Goal: Task Accomplishment & Management: Use online tool/utility

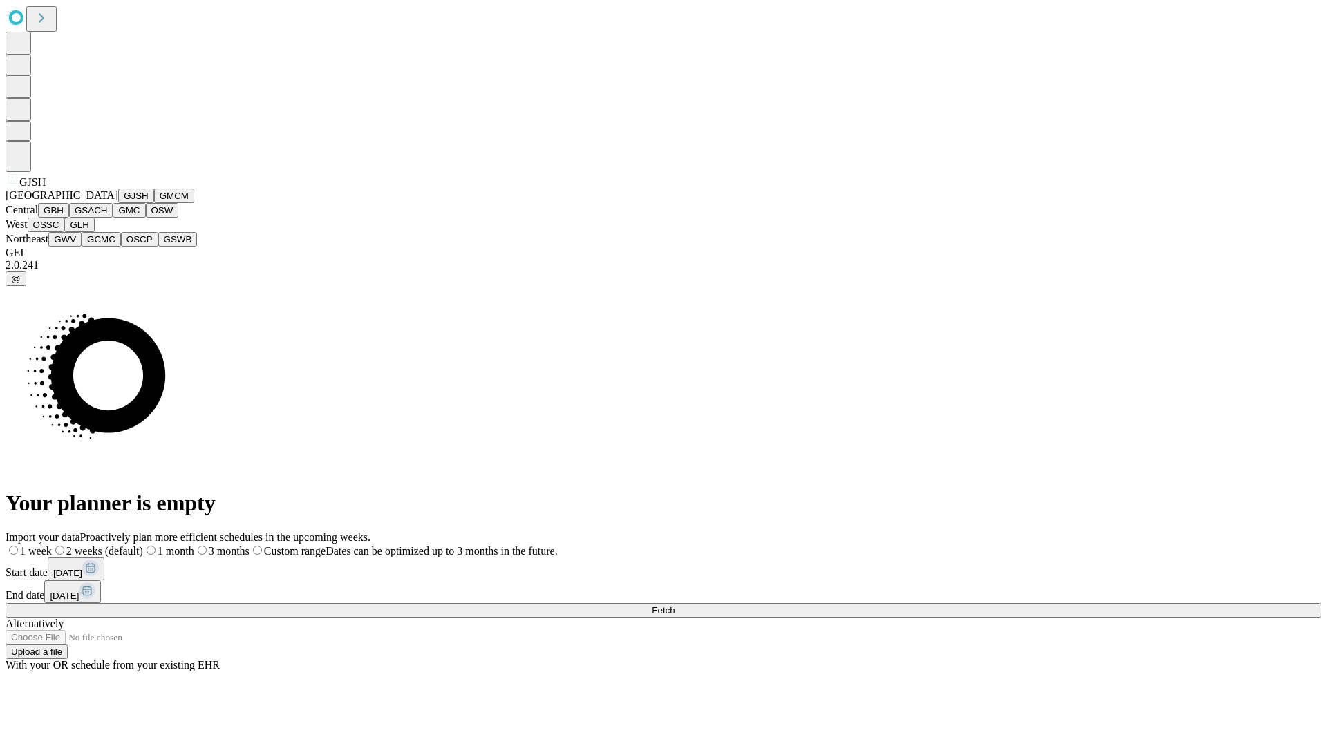
click at [118, 203] on button "GJSH" at bounding box center [136, 196] width 36 height 15
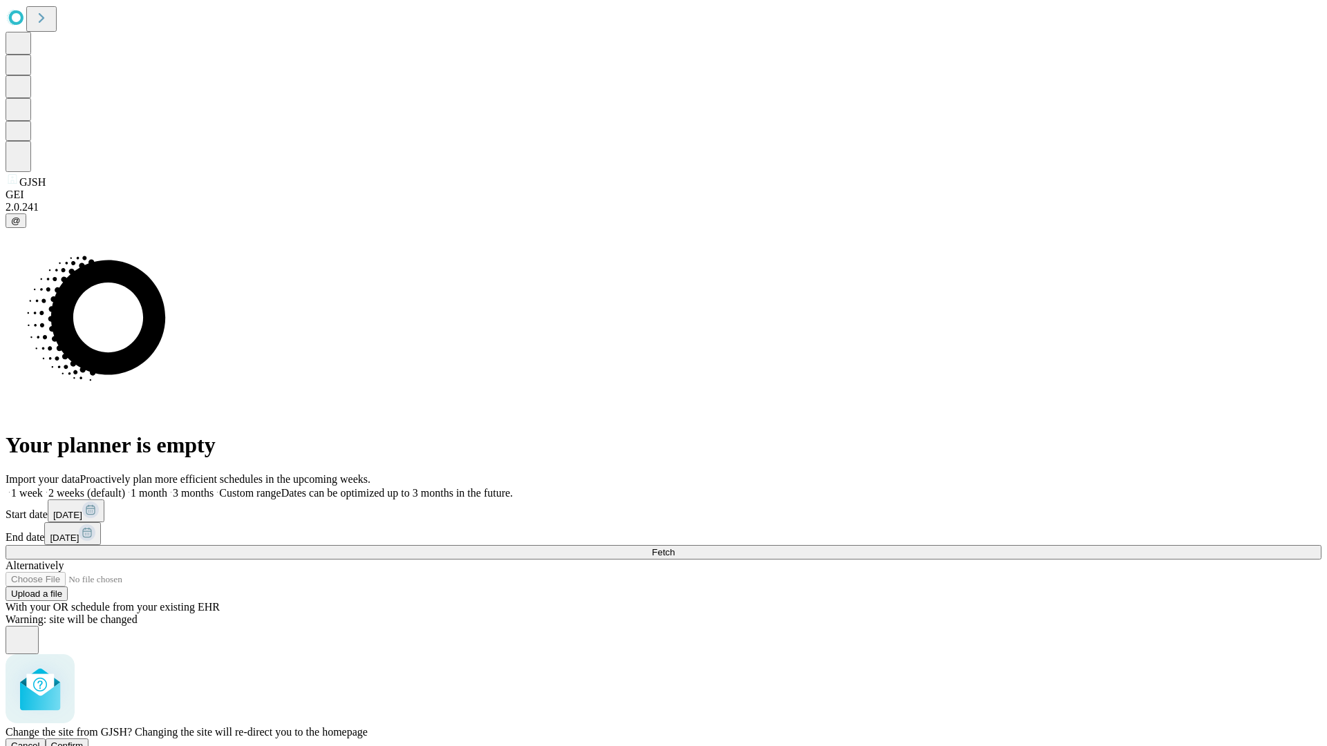
click at [84, 741] on span "Confirm" at bounding box center [67, 746] width 32 height 10
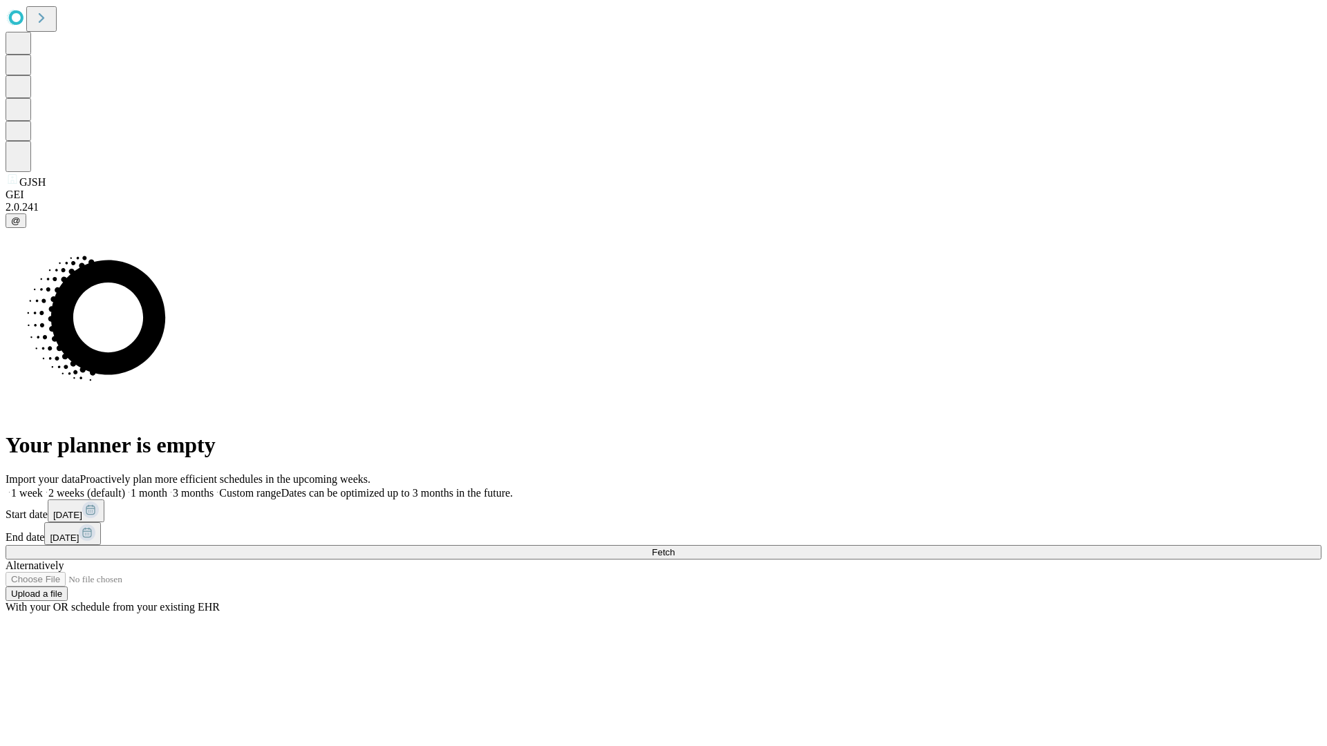
click at [43, 487] on label "1 week" at bounding box center [24, 493] width 37 height 12
click at [674, 547] on span "Fetch" at bounding box center [663, 552] width 23 height 10
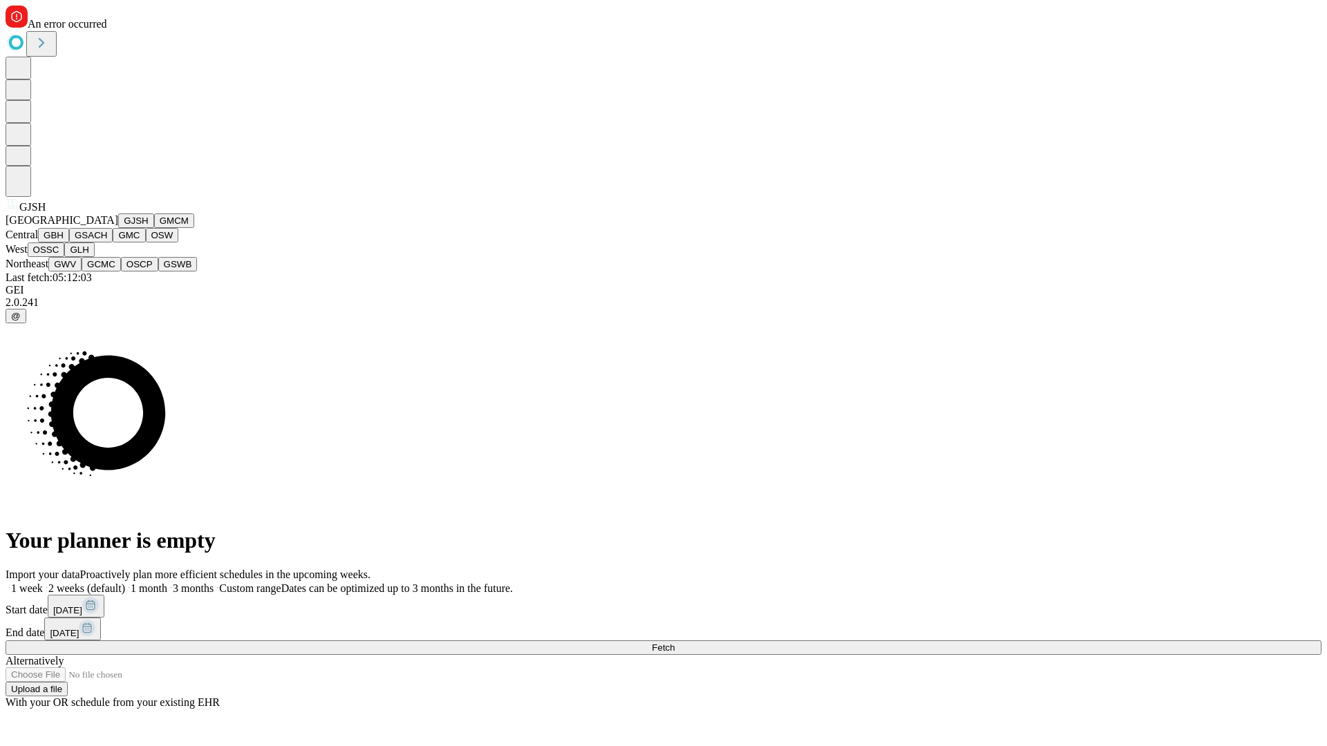
click at [154, 228] on button "GMCM" at bounding box center [174, 221] width 40 height 15
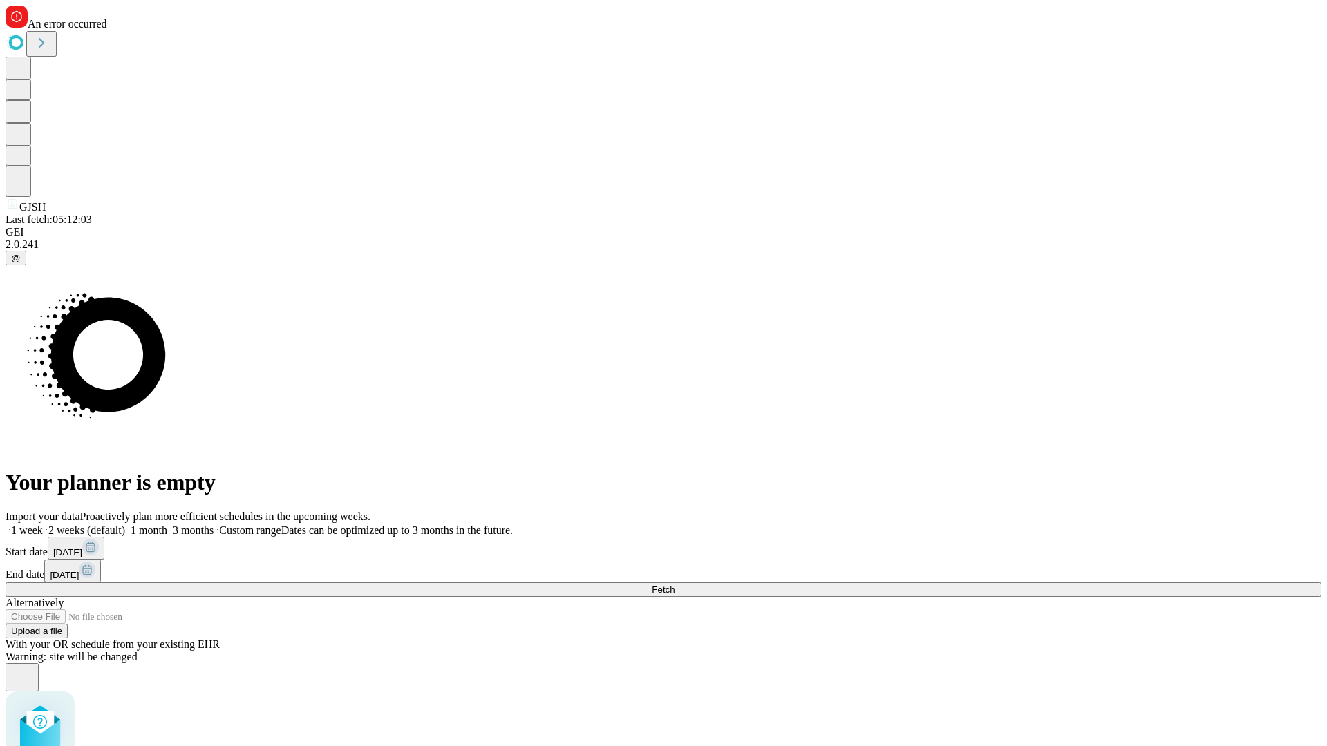
click at [43, 525] on label "1 week" at bounding box center [24, 531] width 37 height 12
click at [674, 585] on span "Fetch" at bounding box center [663, 590] width 23 height 10
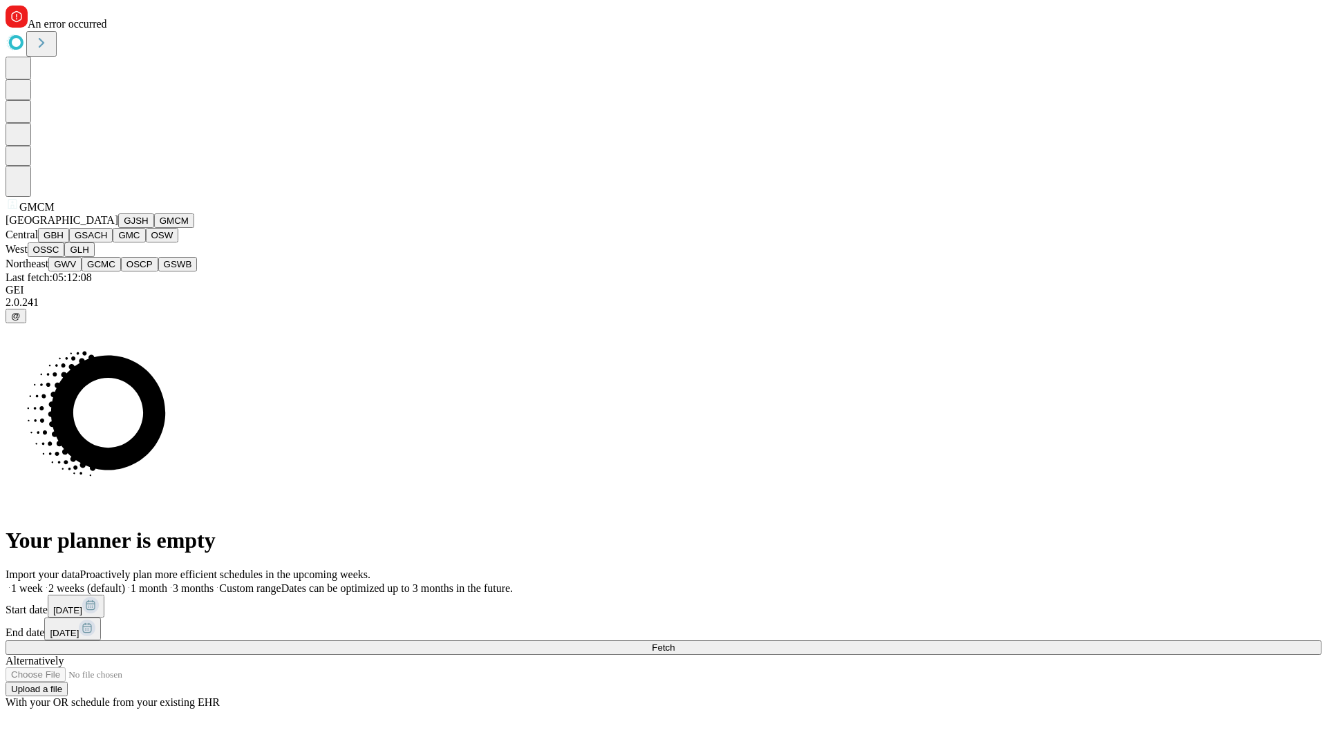
click at [69, 243] on button "GBH" at bounding box center [53, 235] width 31 height 15
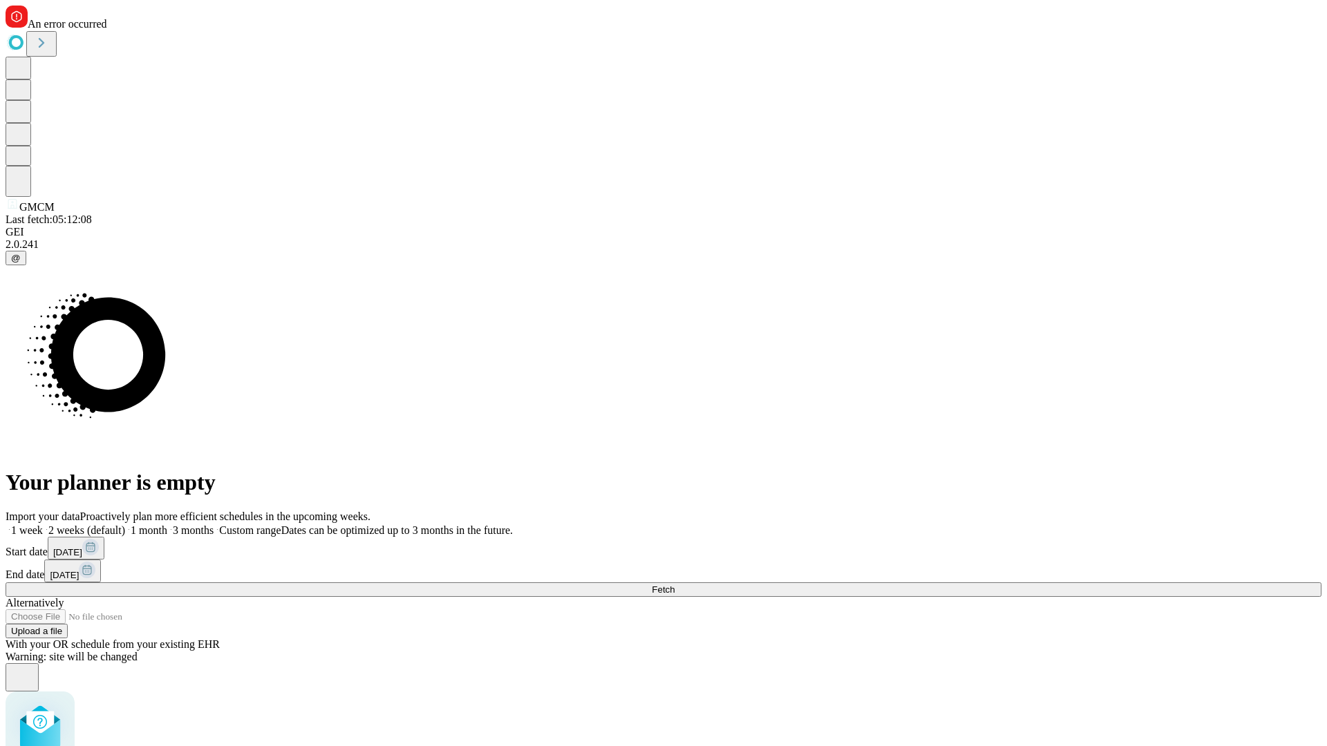
click at [43, 525] on label "1 week" at bounding box center [24, 531] width 37 height 12
click at [674, 585] on span "Fetch" at bounding box center [663, 590] width 23 height 10
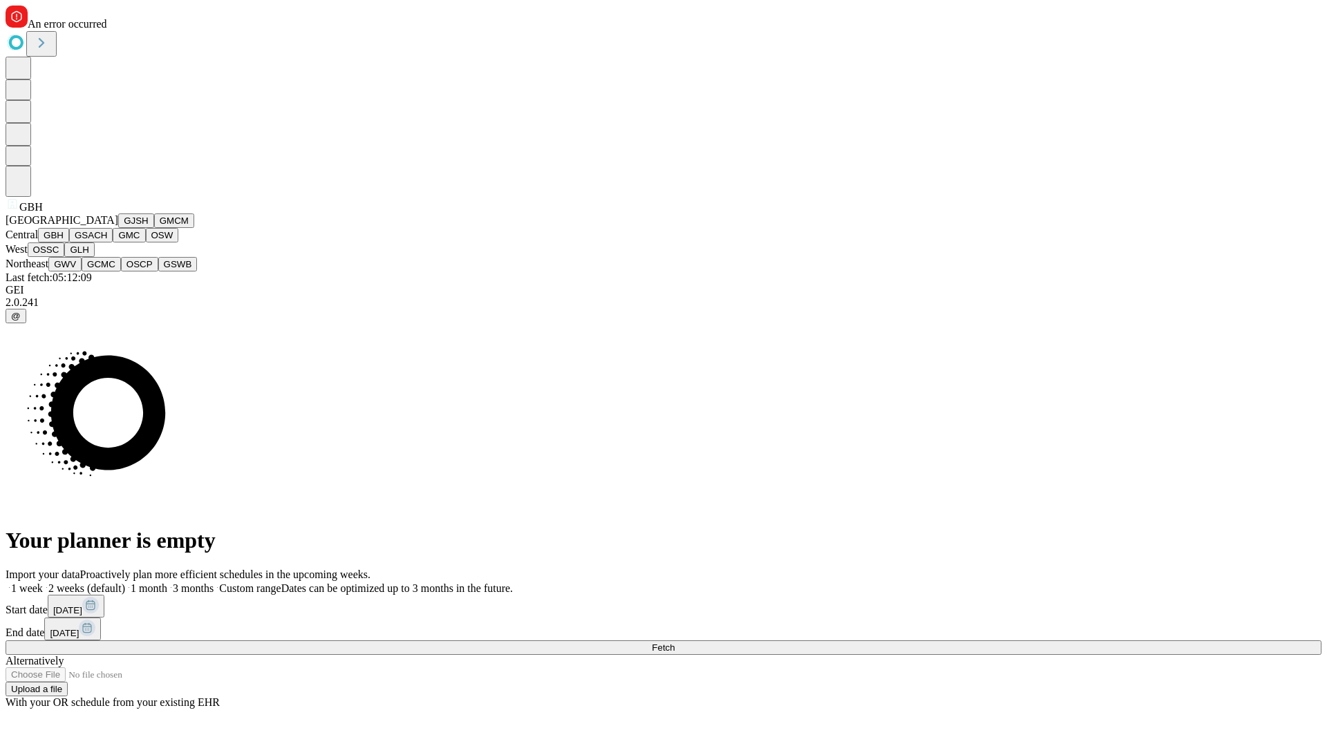
click at [107, 243] on button "GSACH" at bounding box center [91, 235] width 44 height 15
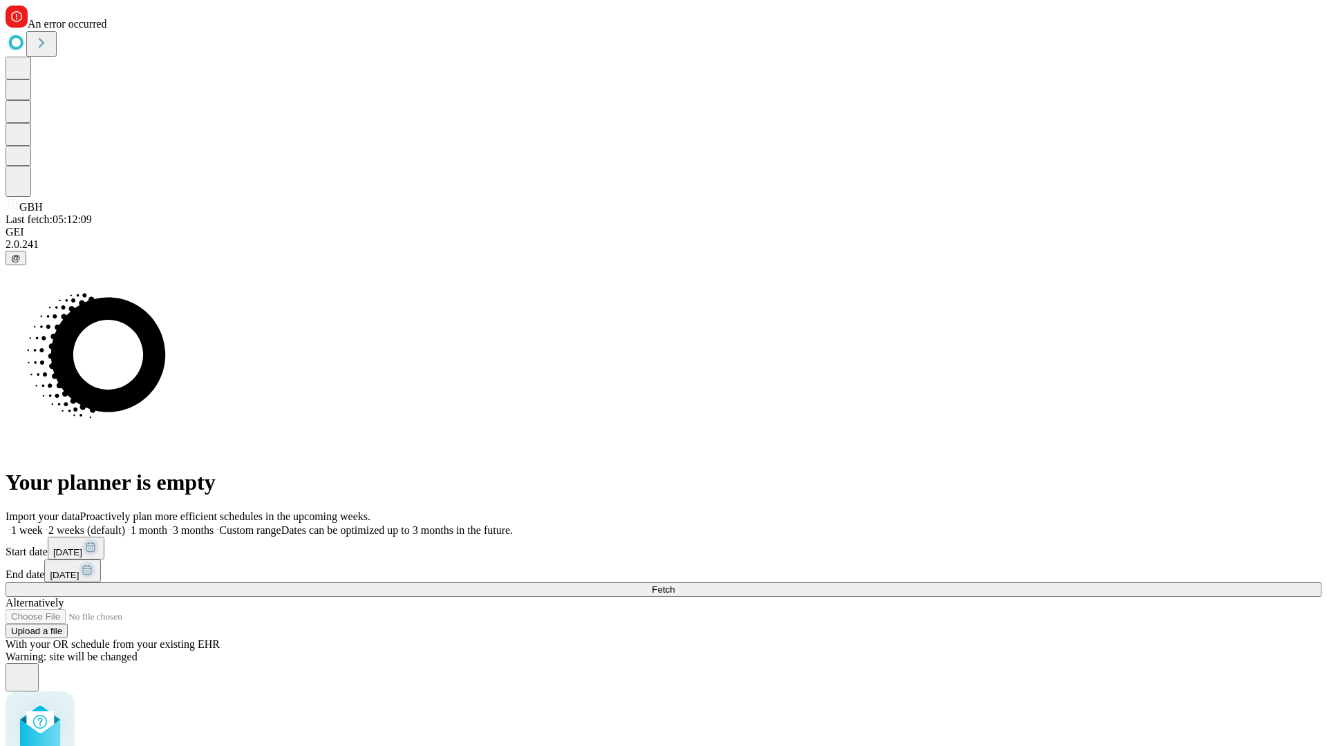
click at [43, 525] on label "1 week" at bounding box center [24, 531] width 37 height 12
click at [674, 585] on span "Fetch" at bounding box center [663, 590] width 23 height 10
click at [43, 525] on label "1 week" at bounding box center [24, 531] width 37 height 12
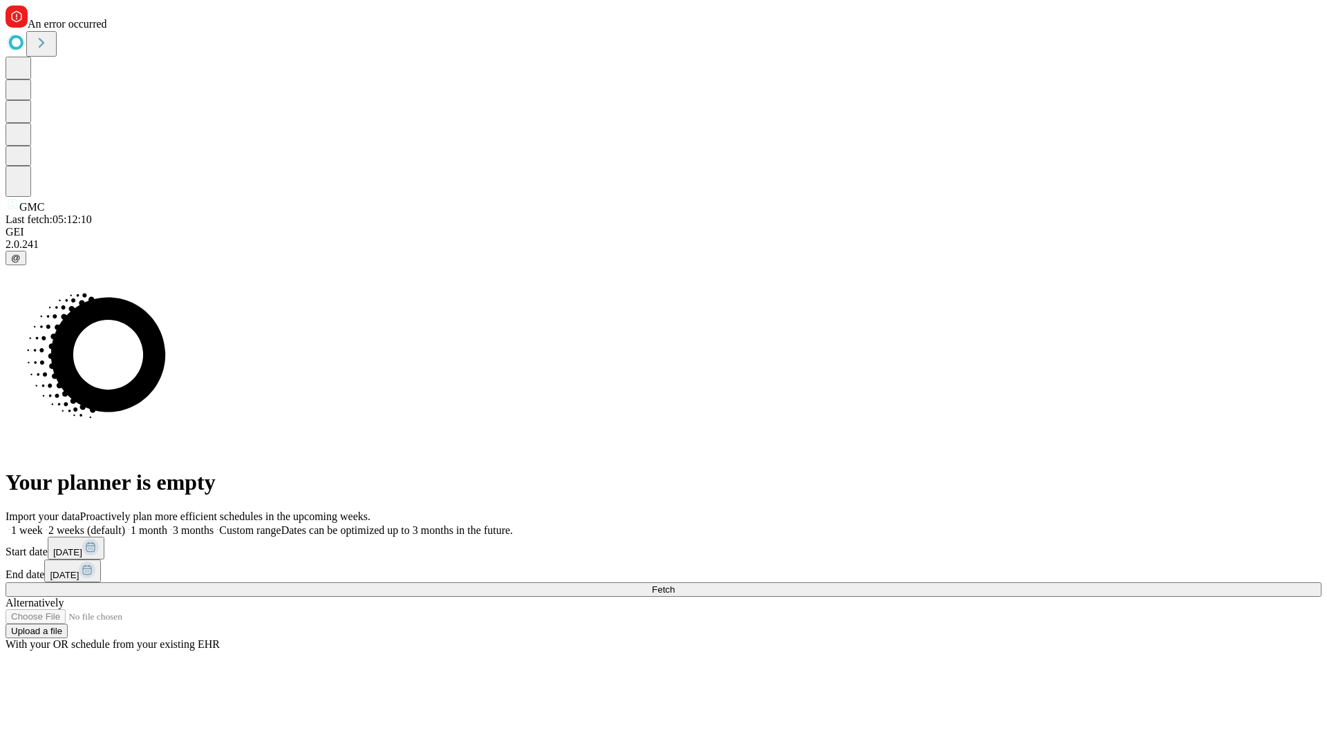
click at [674, 585] on span "Fetch" at bounding box center [663, 590] width 23 height 10
click at [43, 525] on label "1 week" at bounding box center [24, 531] width 37 height 12
click at [674, 585] on span "Fetch" at bounding box center [663, 590] width 23 height 10
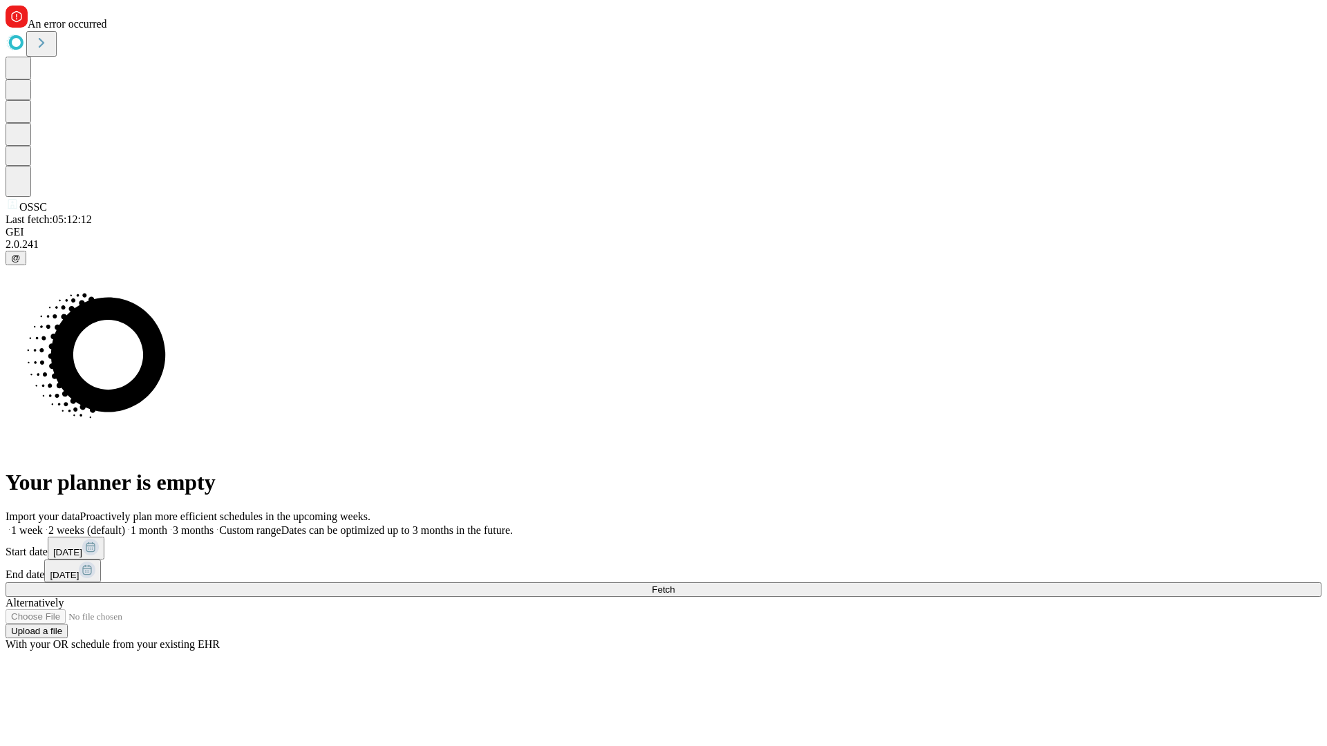
click at [43, 525] on label "1 week" at bounding box center [24, 531] width 37 height 12
click at [674, 585] on span "Fetch" at bounding box center [663, 590] width 23 height 10
click at [43, 525] on label "1 week" at bounding box center [24, 531] width 37 height 12
click at [674, 585] on span "Fetch" at bounding box center [663, 590] width 23 height 10
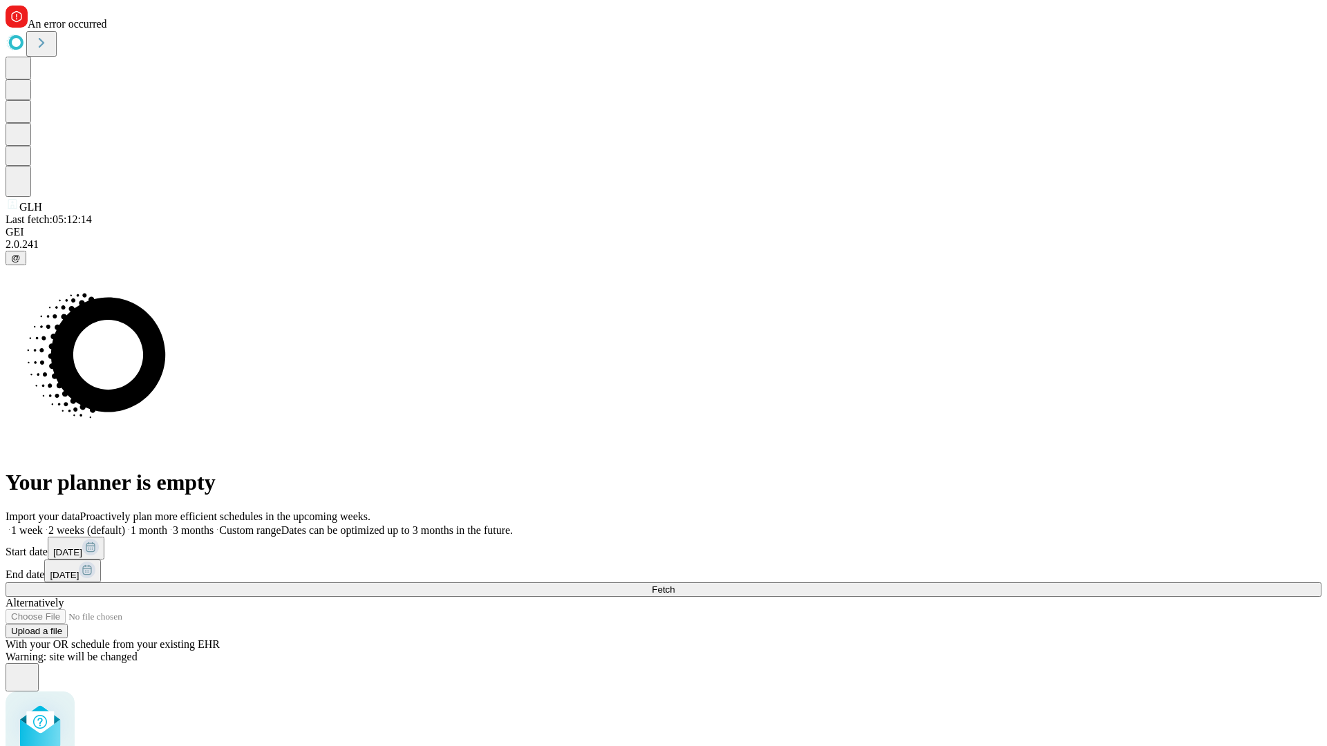
click at [43, 525] on label "1 week" at bounding box center [24, 531] width 37 height 12
click at [674, 585] on span "Fetch" at bounding box center [663, 590] width 23 height 10
click at [43, 525] on label "1 week" at bounding box center [24, 531] width 37 height 12
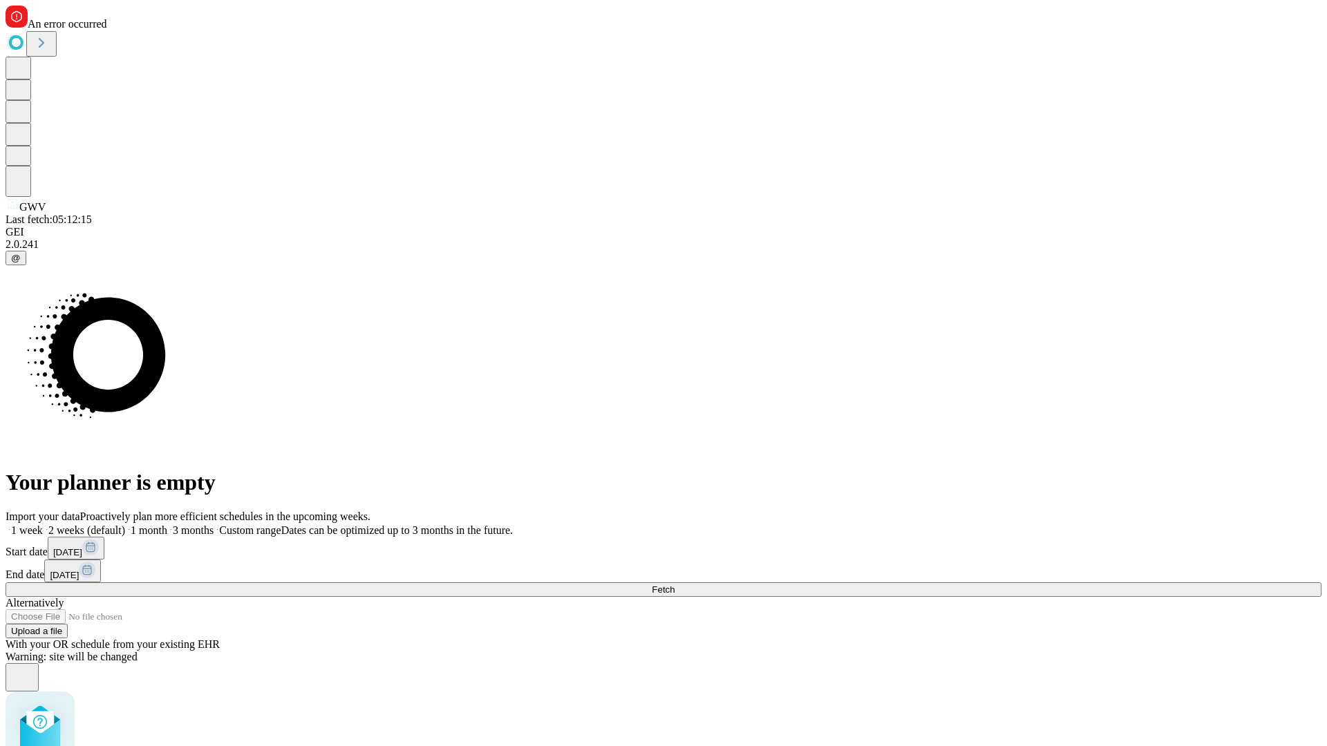
click at [674, 585] on span "Fetch" at bounding box center [663, 590] width 23 height 10
